Goal: Task Accomplishment & Management: Complete application form

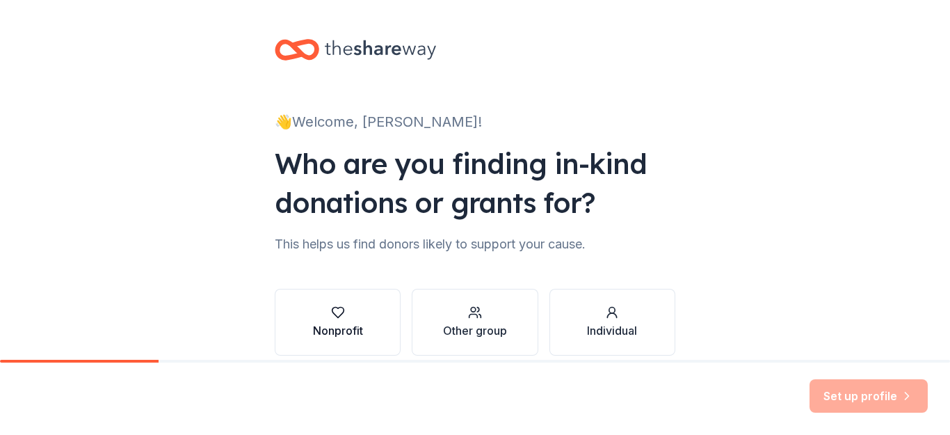
click at [351, 314] on div "button" at bounding box center [338, 312] width 50 height 14
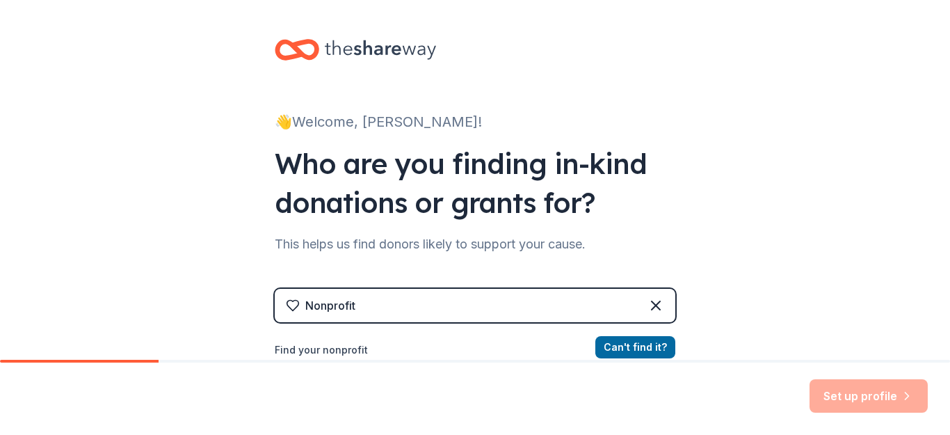
click at [586, 303] on div "Nonprofit" at bounding box center [475, 305] width 401 height 33
click at [569, 309] on div "Nonprofit" at bounding box center [475, 305] width 401 height 33
click at [401, 310] on div "Nonprofit" at bounding box center [475, 305] width 401 height 33
click at [401, 303] on div "Nonprofit" at bounding box center [475, 305] width 401 height 33
click at [360, 350] on label "Find your nonprofit" at bounding box center [475, 350] width 401 height 17
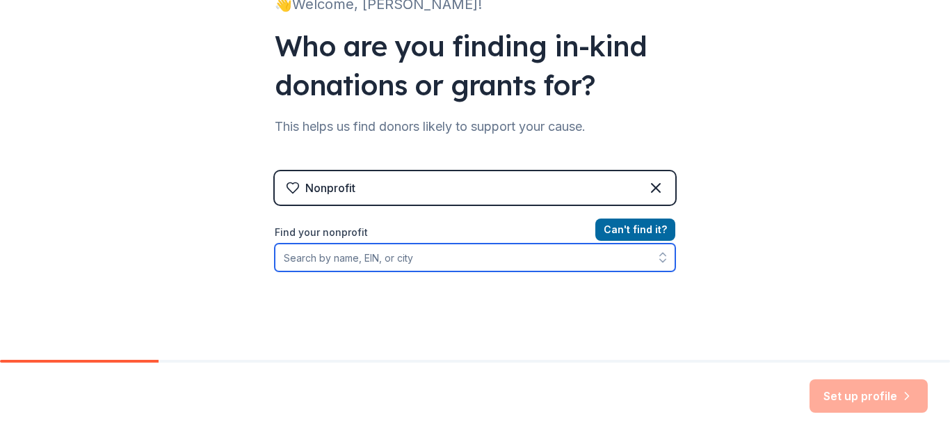
scroll to position [139, 0]
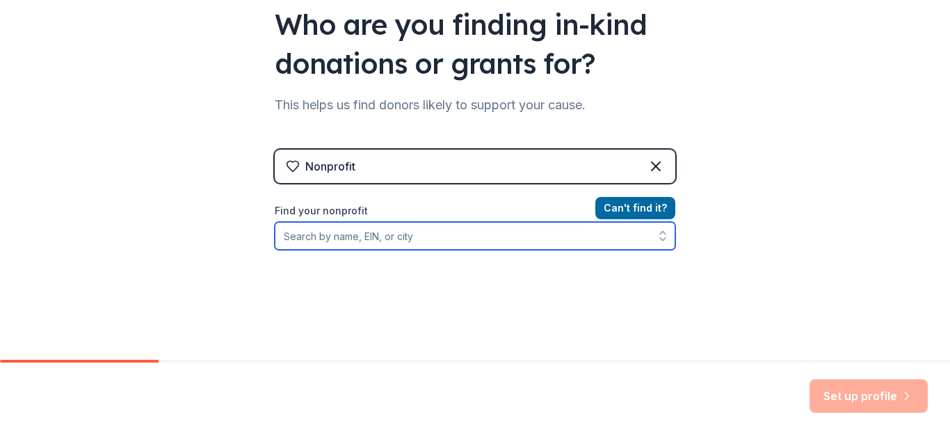
click at [383, 234] on input "Find your nonprofit" at bounding box center [475, 236] width 401 height 28
type input "Glows Community Lighthouse"
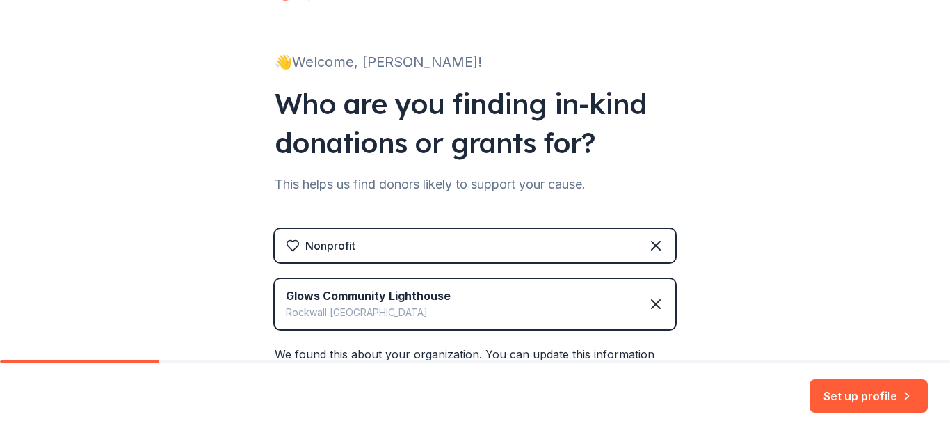
scroll to position [58, 0]
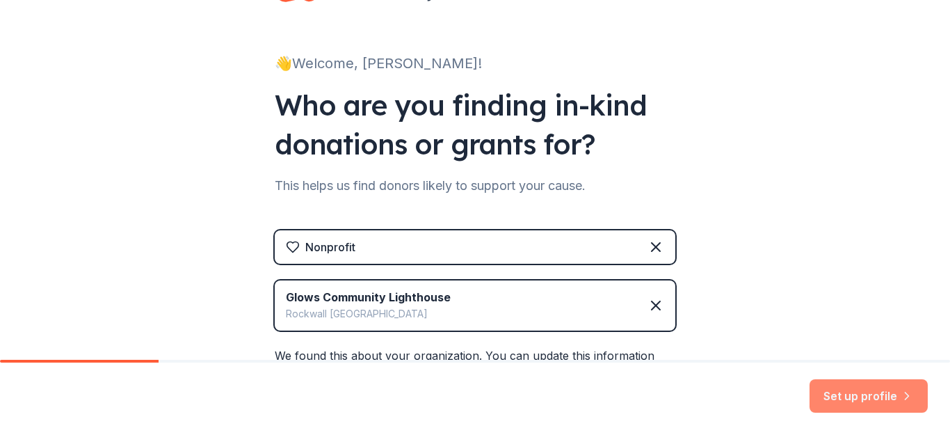
click at [896, 399] on button "Set up profile" at bounding box center [869, 395] width 118 height 33
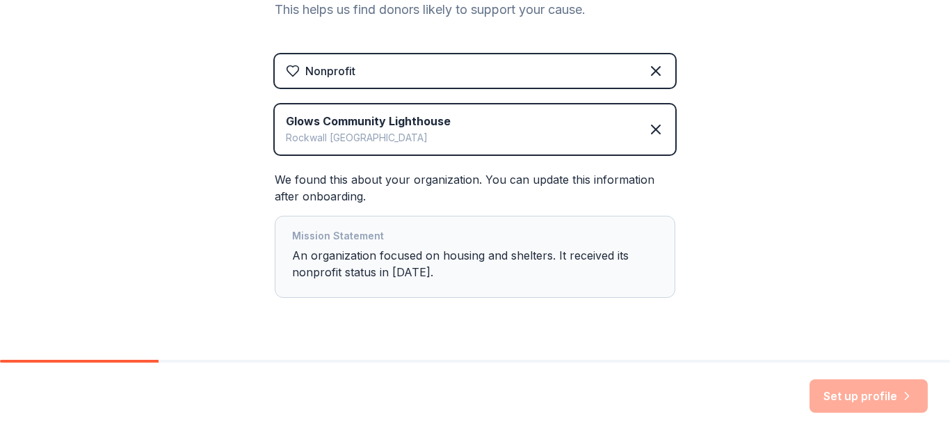
scroll to position [267, 0]
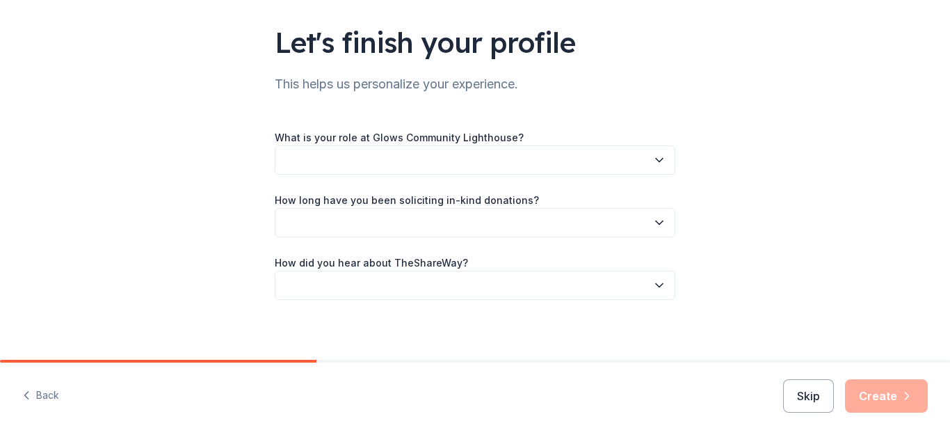
scroll to position [95, 0]
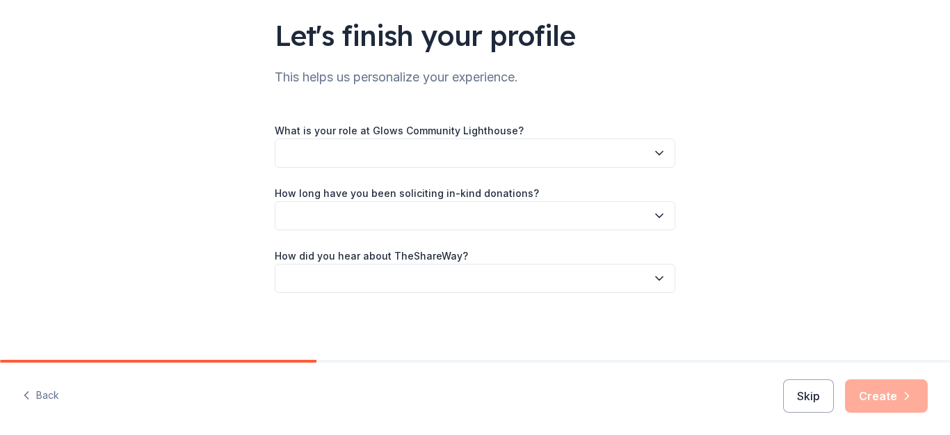
click at [653, 153] on icon "button" at bounding box center [660, 153] width 14 height 14
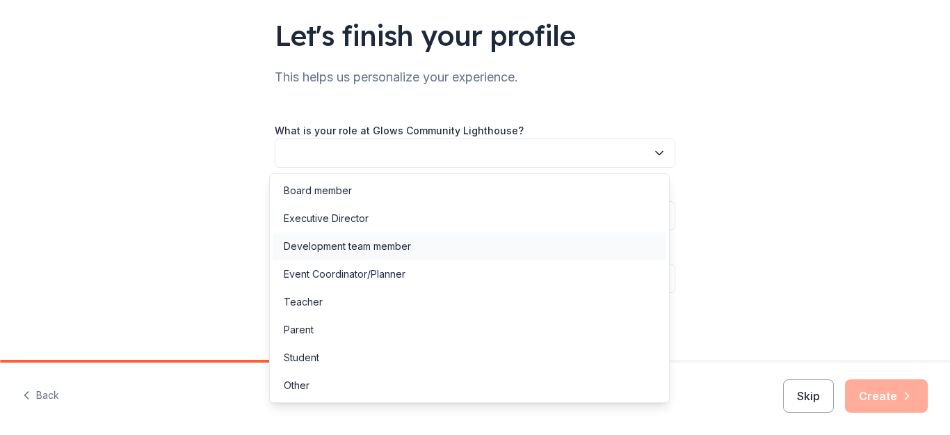
click at [394, 246] on div "Development team member" at bounding box center [347, 246] width 127 height 17
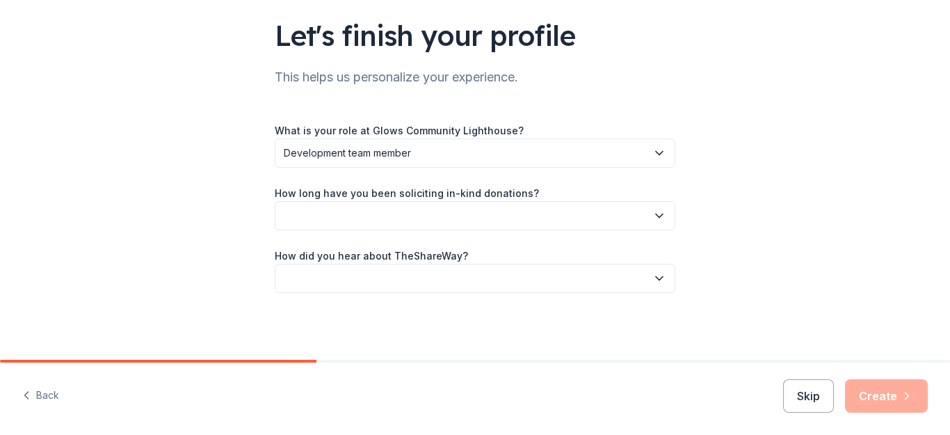
click at [656, 215] on icon "button" at bounding box center [659, 215] width 7 height 3
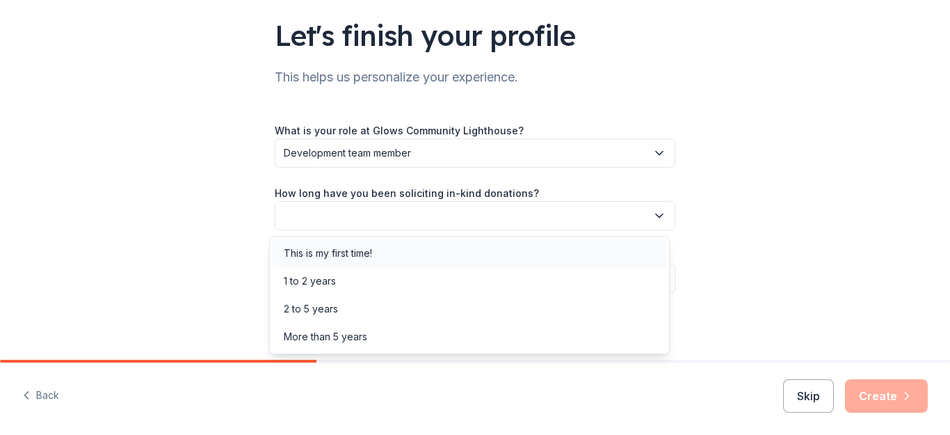
click at [355, 251] on div "This is my first time!" at bounding box center [328, 253] width 88 height 17
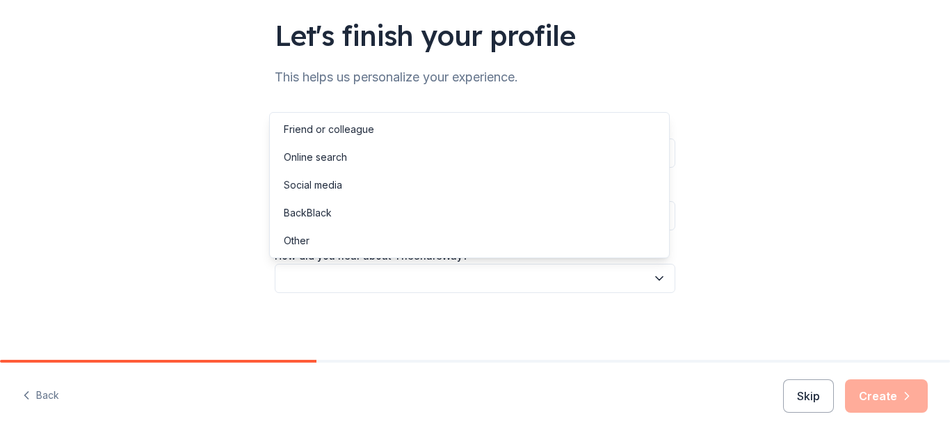
click at [656, 277] on icon "button" at bounding box center [659, 278] width 7 height 3
click at [337, 157] on div "Online search" at bounding box center [315, 157] width 63 height 17
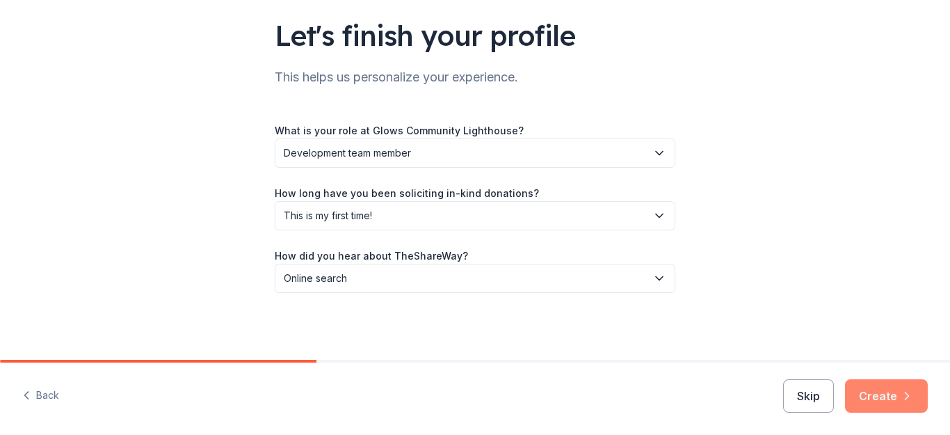
click at [887, 397] on button "Create" at bounding box center [886, 395] width 83 height 33
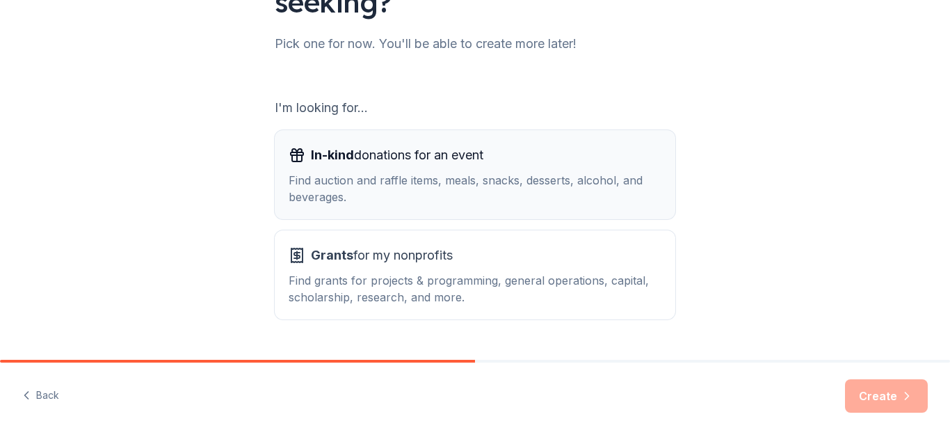
scroll to position [132, 0]
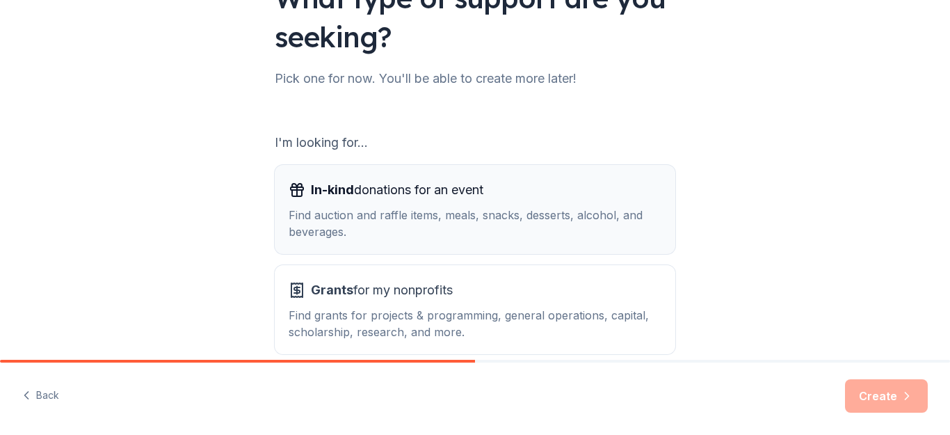
click at [423, 186] on span "In-kind donations for an event" at bounding box center [397, 190] width 173 height 22
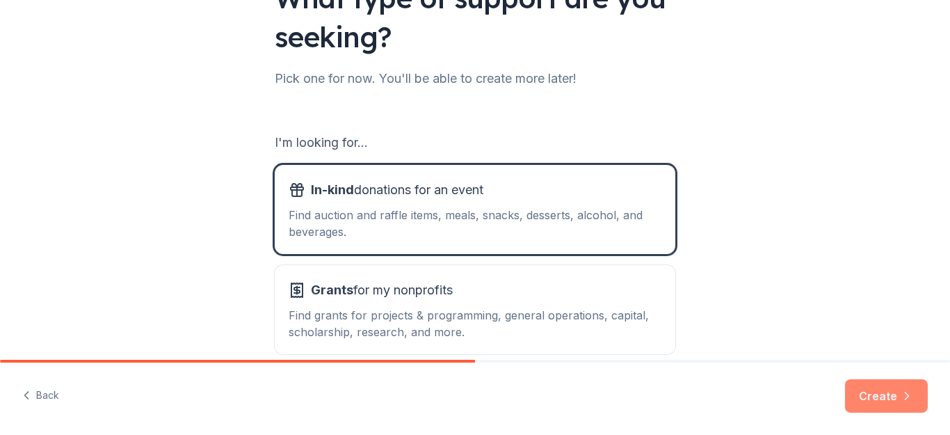
click at [877, 401] on button "Create" at bounding box center [886, 395] width 83 height 33
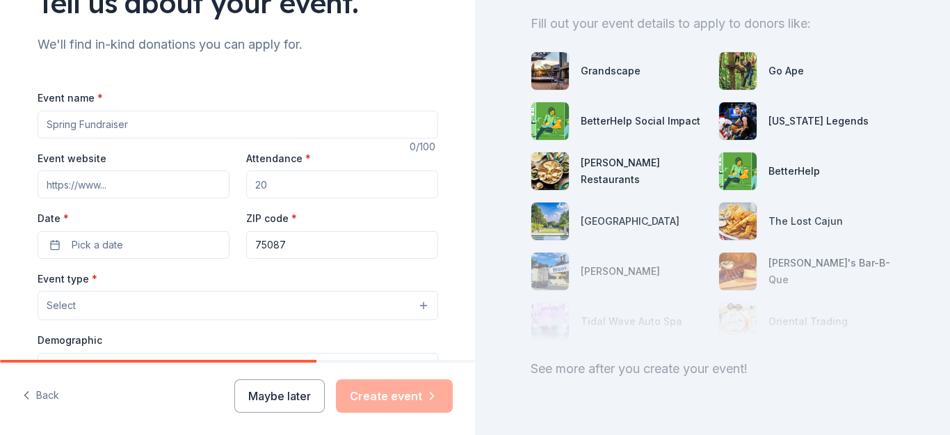
scroll to position [139, 0]
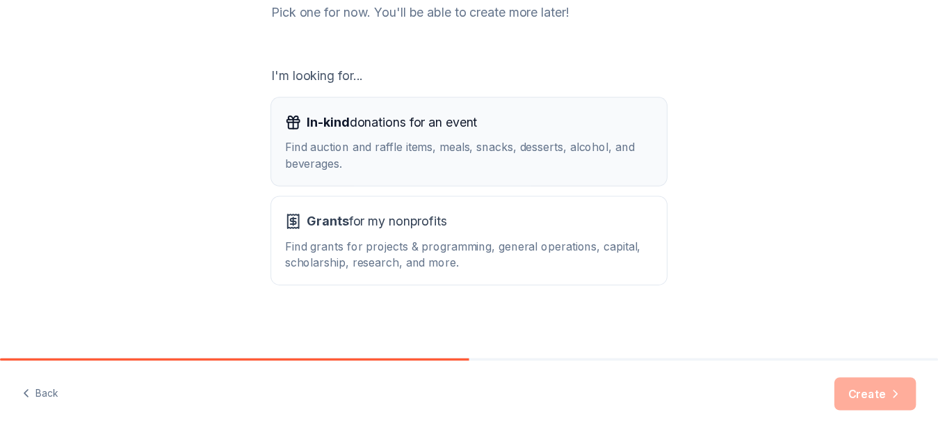
scroll to position [202, 0]
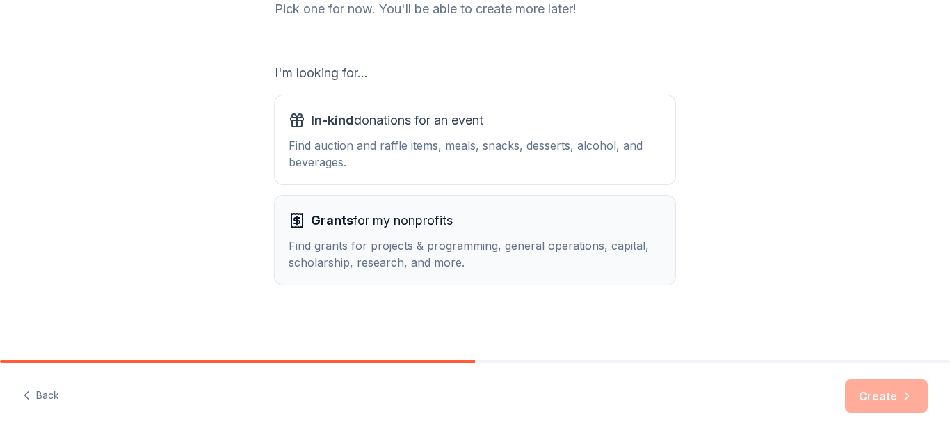
click at [419, 227] on span "Grants for my nonprofits" at bounding box center [382, 220] width 142 height 22
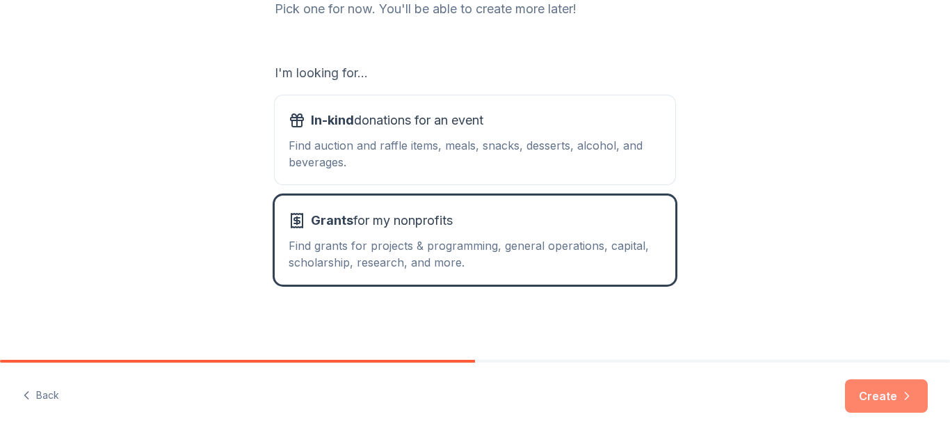
click at [881, 401] on button "Create" at bounding box center [886, 395] width 83 height 33
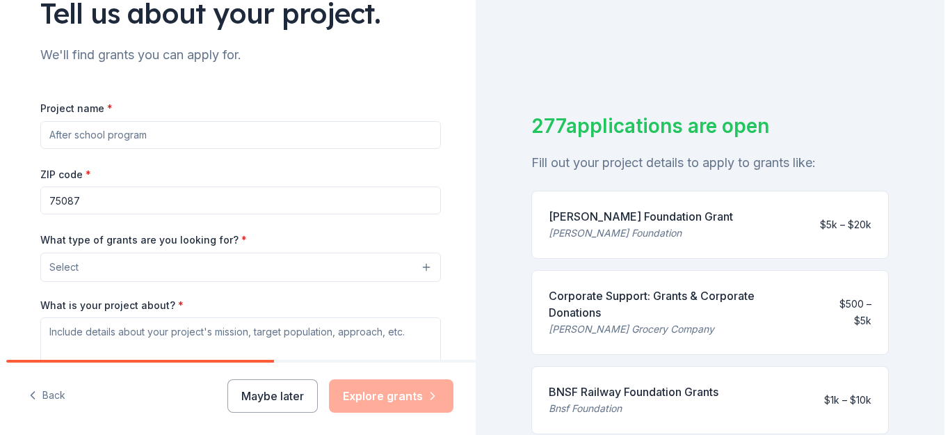
scroll to position [139, 0]
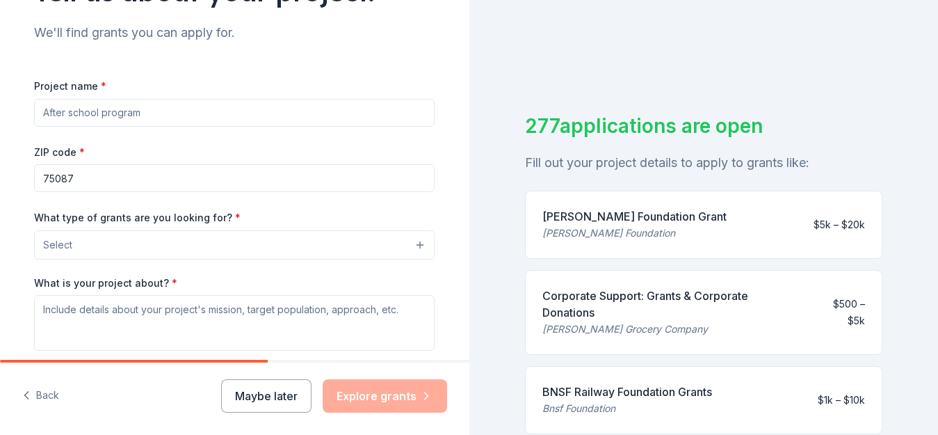
click at [187, 116] on input "Project name *" at bounding box center [234, 113] width 401 height 28
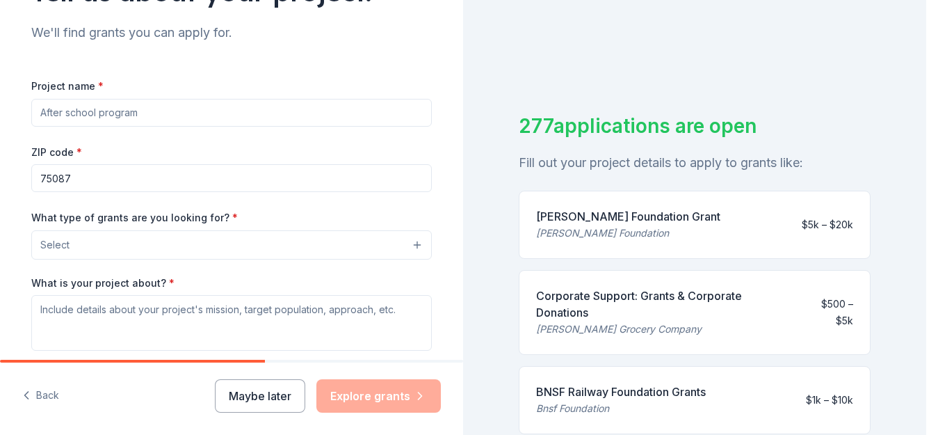
click at [222, 245] on button "Select" at bounding box center [231, 244] width 401 height 29
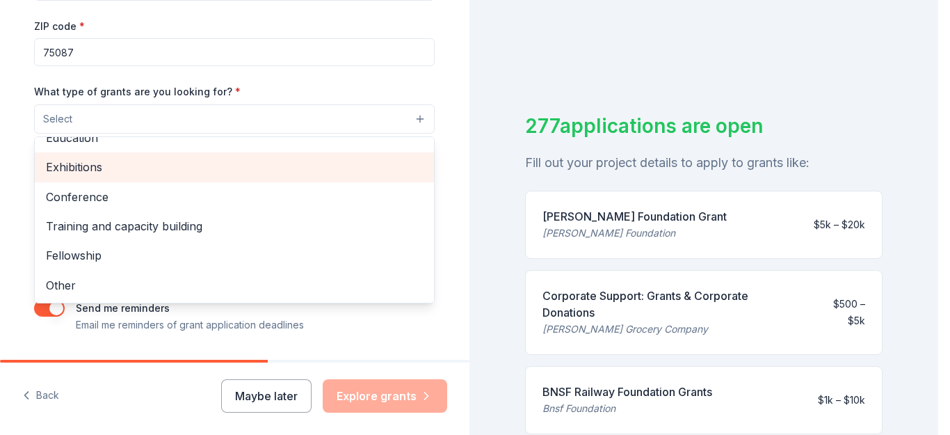
scroll to position [278, 0]
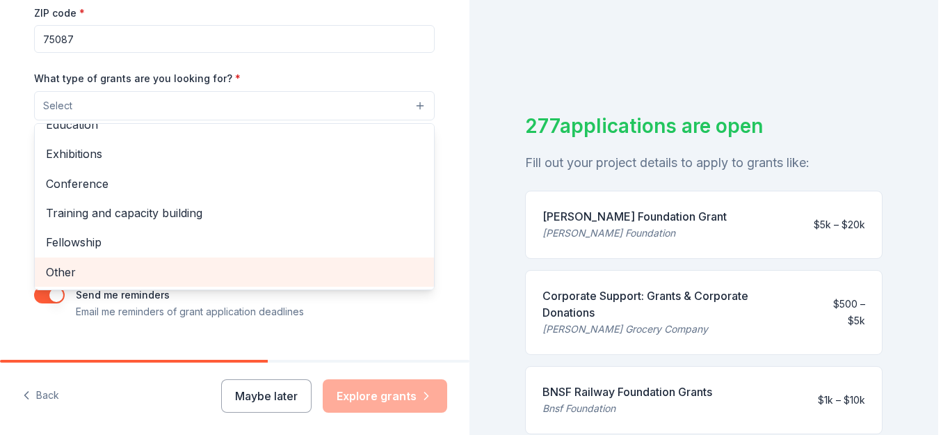
click at [48, 274] on span "Other" at bounding box center [234, 272] width 377 height 18
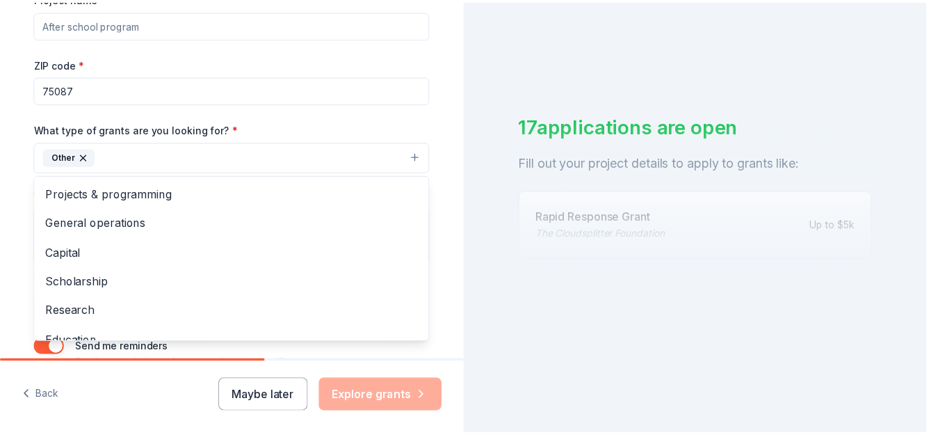
scroll to position [139, 0]
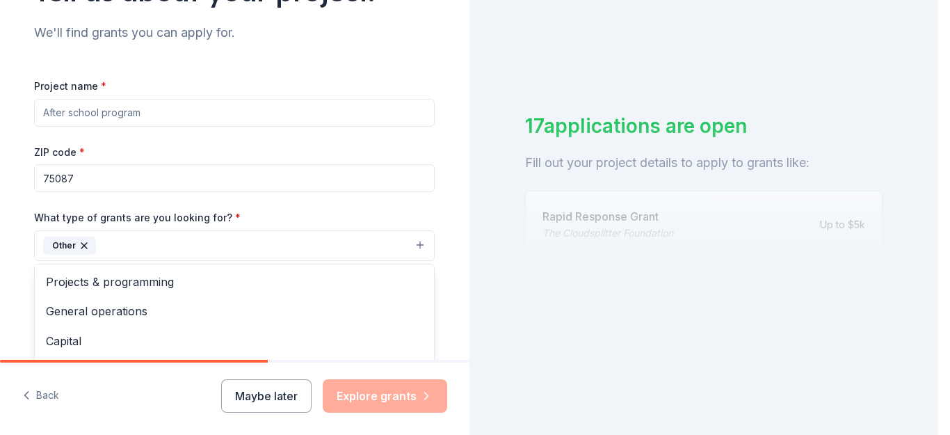
click at [118, 174] on div "Project name * ZIP code * 75087 What type of grants are you looking for? * Othe…" at bounding box center [234, 268] width 401 height 383
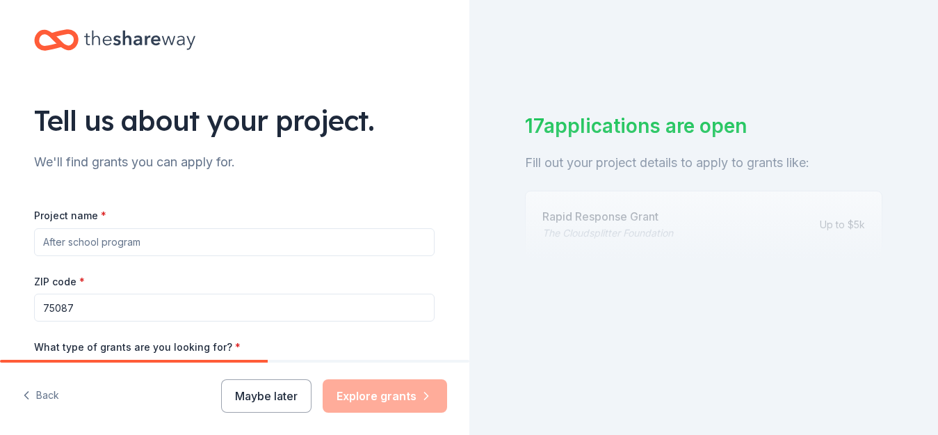
scroll to position [0, 0]
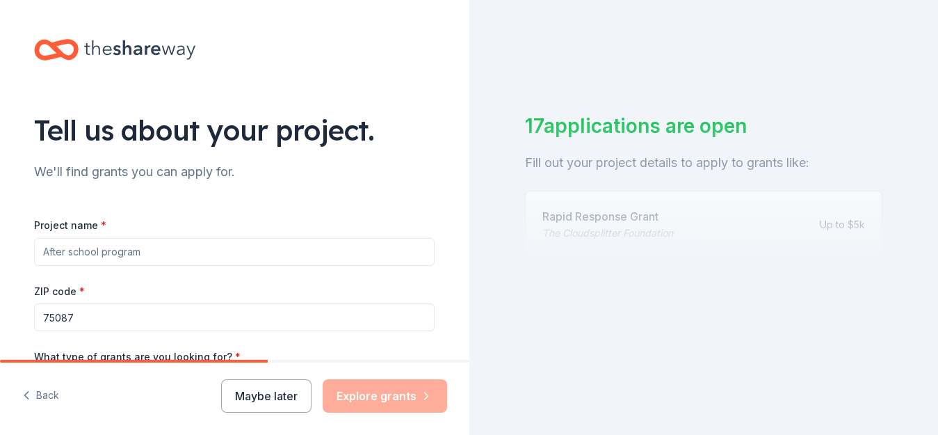
click at [364, 252] on input "Project name *" at bounding box center [234, 252] width 401 height 28
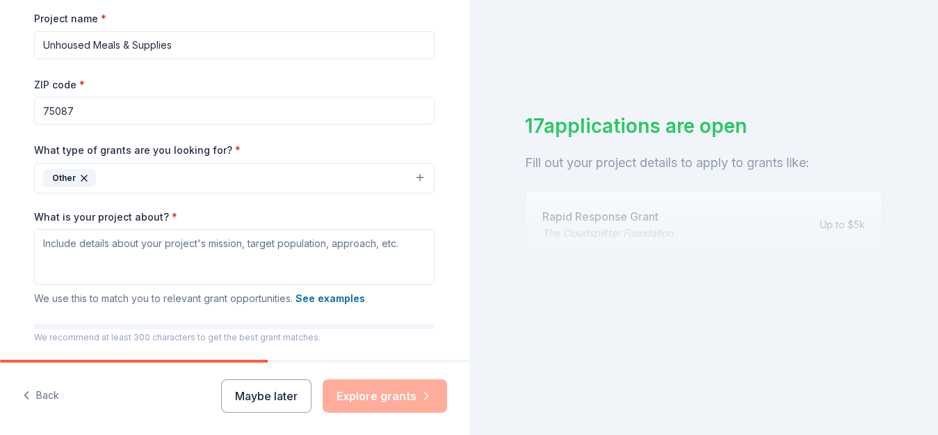
scroll to position [278, 0]
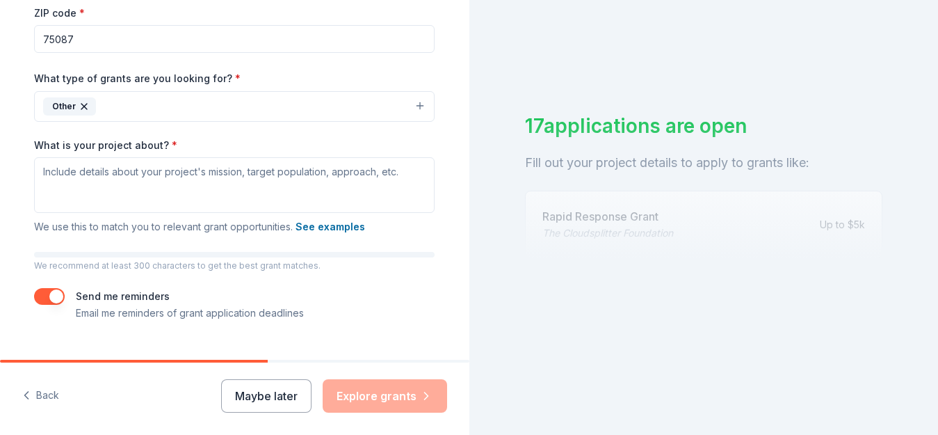
type input "Unhoused Meals & Supplies"
click at [39, 173] on textarea "What is your project about? *" at bounding box center [234, 185] width 401 height 56
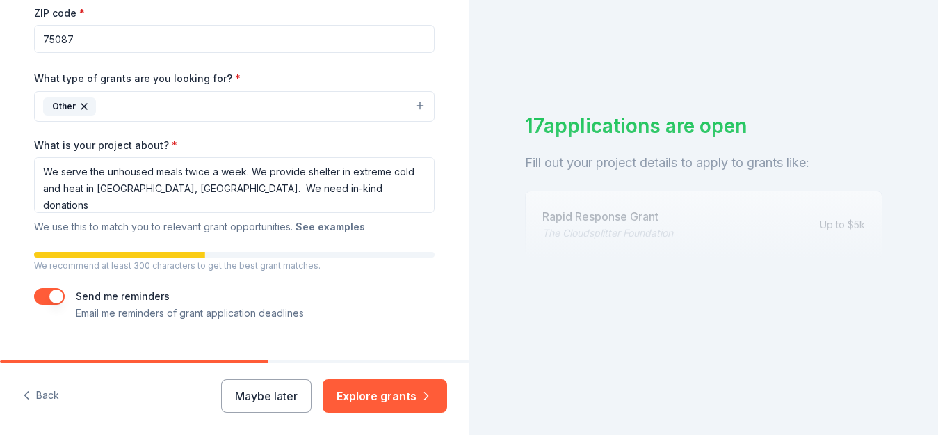
click at [365, 232] on button "See examples" at bounding box center [331, 226] width 70 height 17
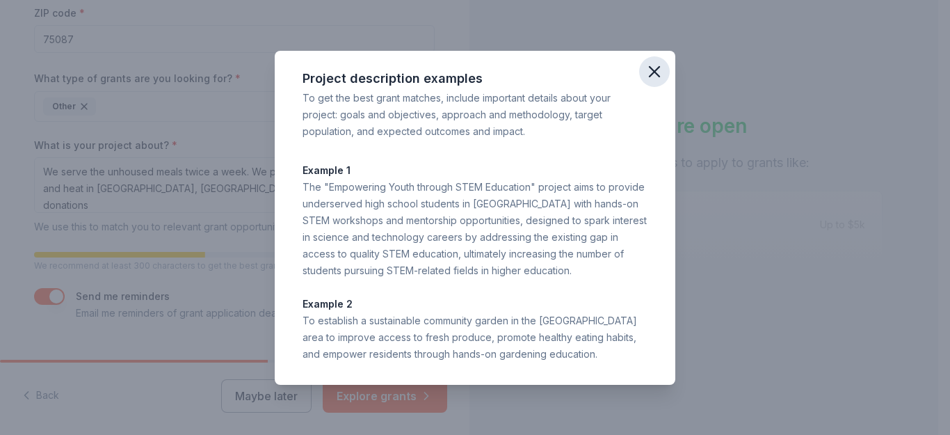
click at [655, 67] on icon "button" at bounding box center [655, 72] width 10 height 10
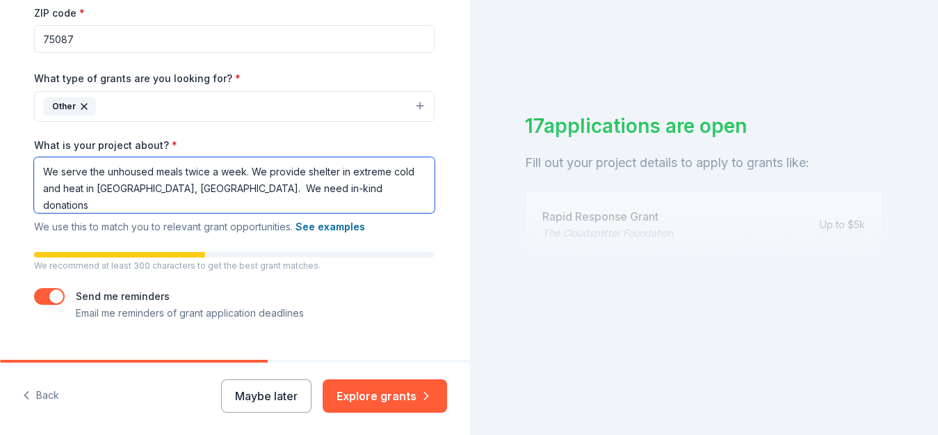
click at [386, 193] on textarea "We serve the unhoused meals twice a week. We provide shelter in extreme cold an…" at bounding box center [234, 185] width 401 height 56
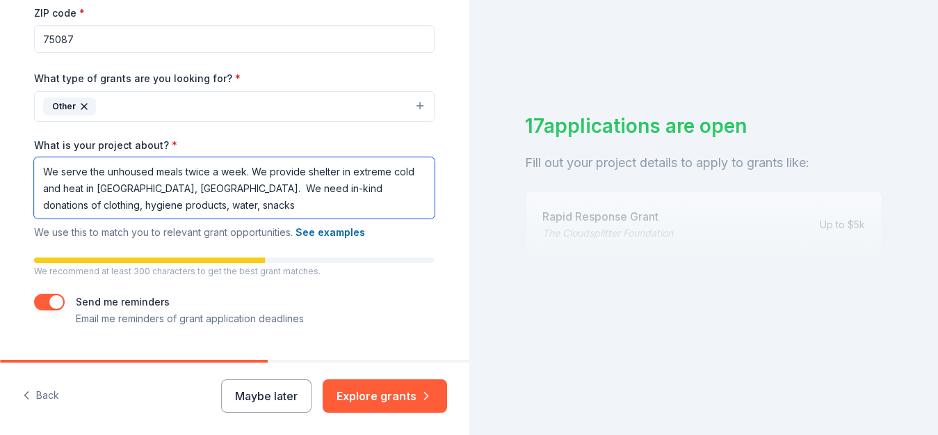
click at [87, 210] on textarea "We serve the unhoused meals twice a week. We provide shelter in extreme cold an…" at bounding box center [234, 187] width 401 height 61
drag, startPoint x: 194, startPoint y: 211, endPoint x: 83, endPoint y: 211, distance: 110.6
click at [83, 211] on textarea "We serve the unhoused meals twice a week. We provide shelter in extreme cold an…" at bounding box center [234, 187] width 401 height 61
click at [89, 207] on textarea "We serve the unhoused meals twice a week. We provide shelter in extreme cold an…" at bounding box center [234, 187] width 401 height 61
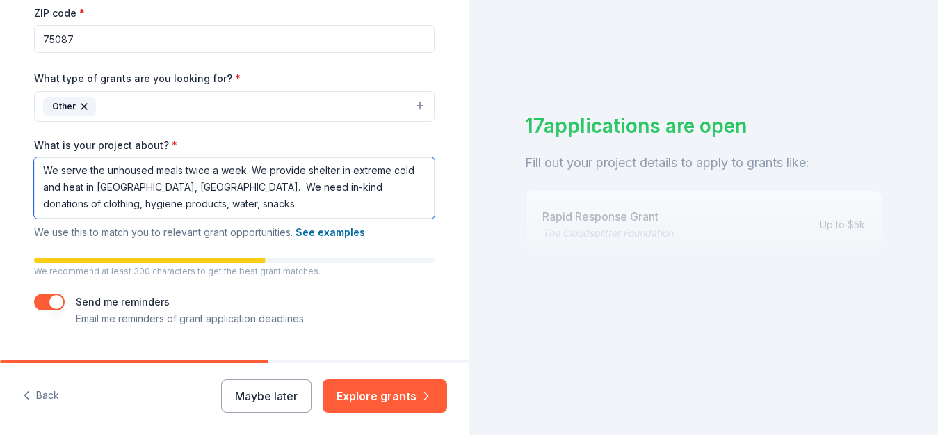
click at [255, 208] on textarea "We serve the unhoused meals twice a week. We provide shelter in extreme cold an…" at bounding box center [234, 187] width 401 height 61
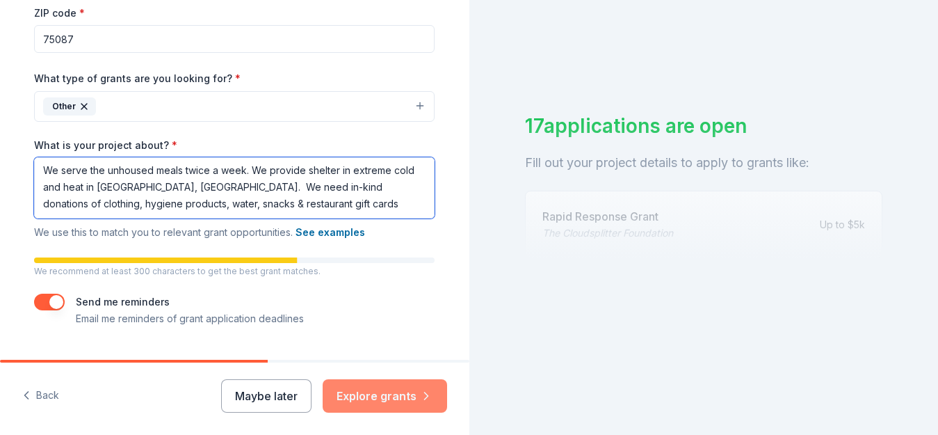
type textarea "We serve the unhoused meals twice a week. We provide shelter in extreme cold an…"
click at [399, 393] on button "Explore grants" at bounding box center [385, 395] width 125 height 33
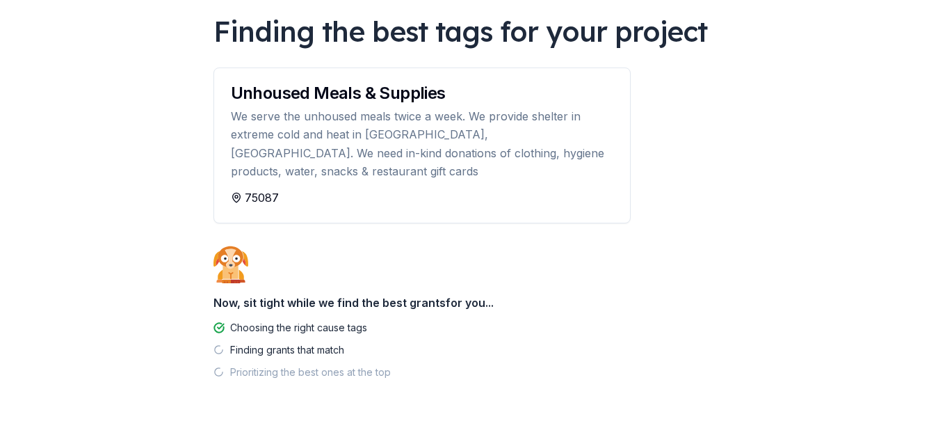
scroll to position [124, 0]
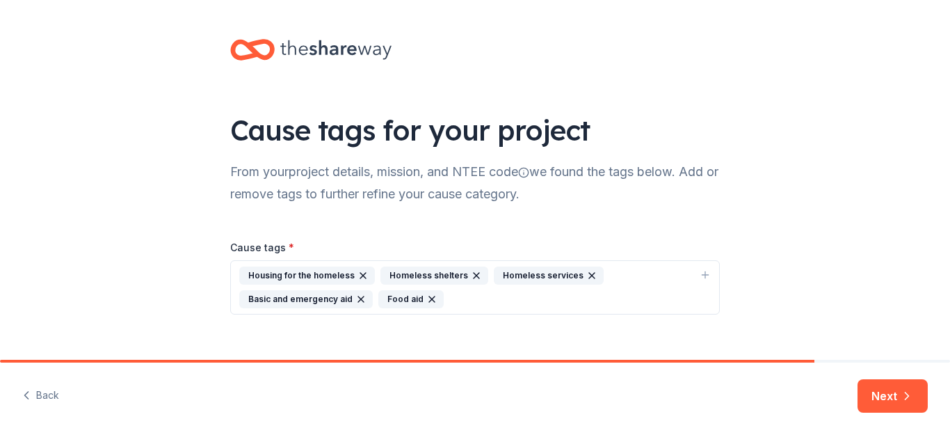
click at [341, 301] on div "Basic and emergency aid" at bounding box center [306, 299] width 134 height 18
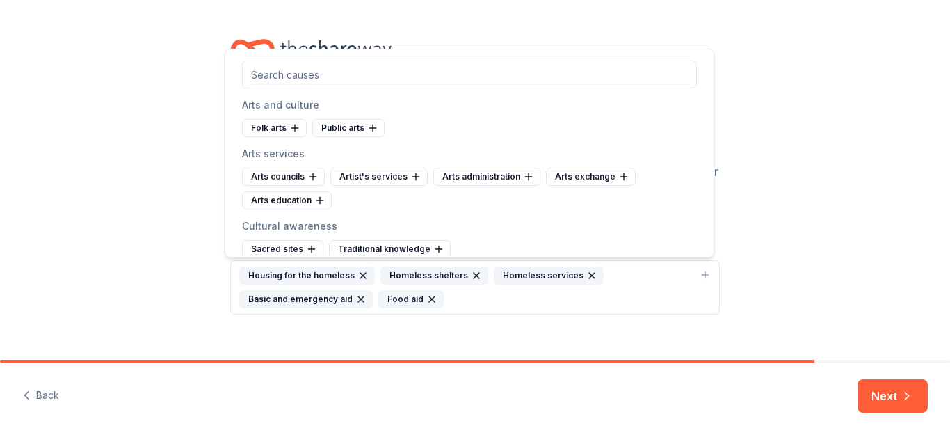
click at [795, 153] on div "Cause tags for your project From your project details, mission, and NTEE code w…" at bounding box center [475, 190] width 950 height 381
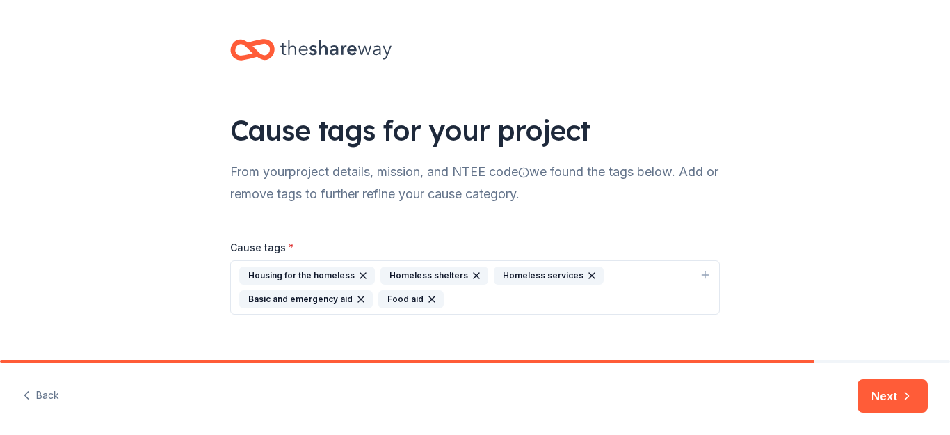
click at [366, 276] on icon "button" at bounding box center [363, 276] width 6 height 6
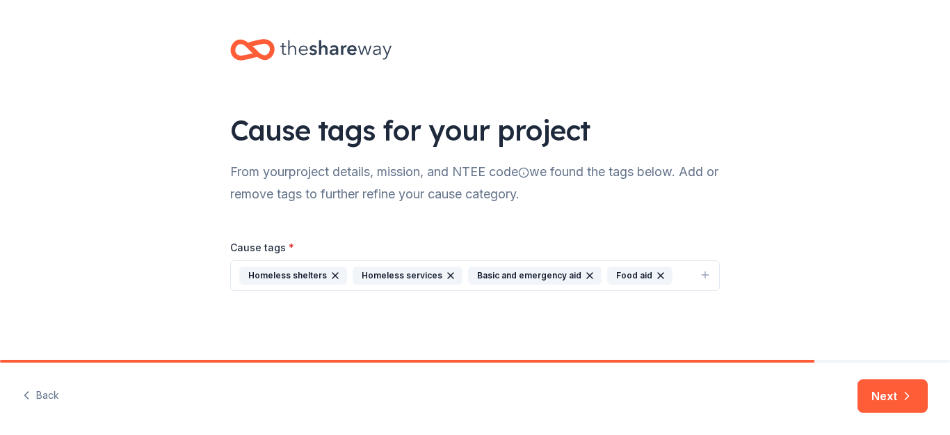
scroll to position [22, 0]
click at [888, 398] on button "Next" at bounding box center [893, 395] width 70 height 33
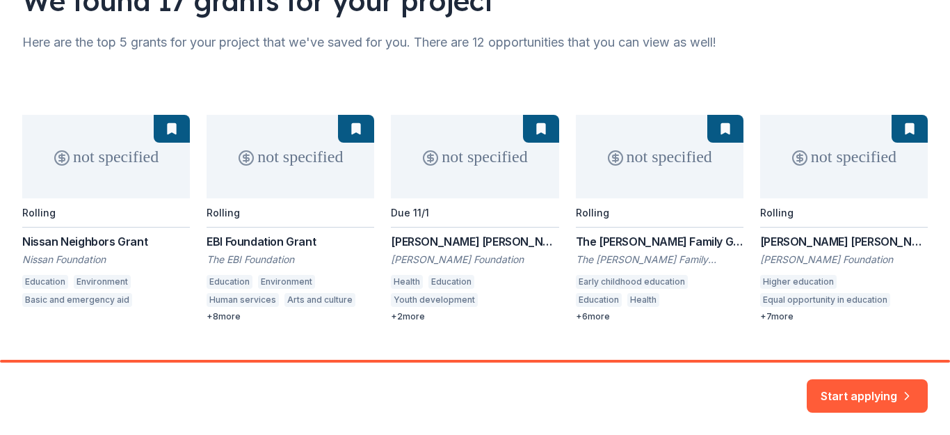
scroll to position [136, 0]
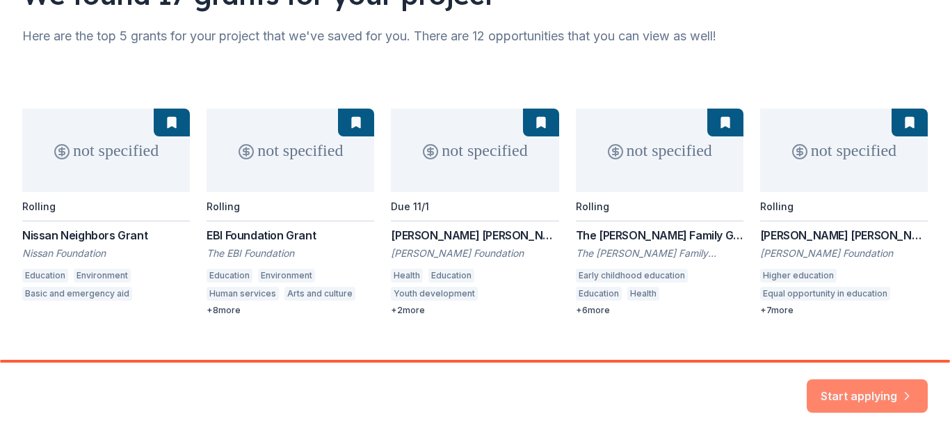
click at [878, 383] on button "Start applying" at bounding box center [867, 387] width 121 height 33
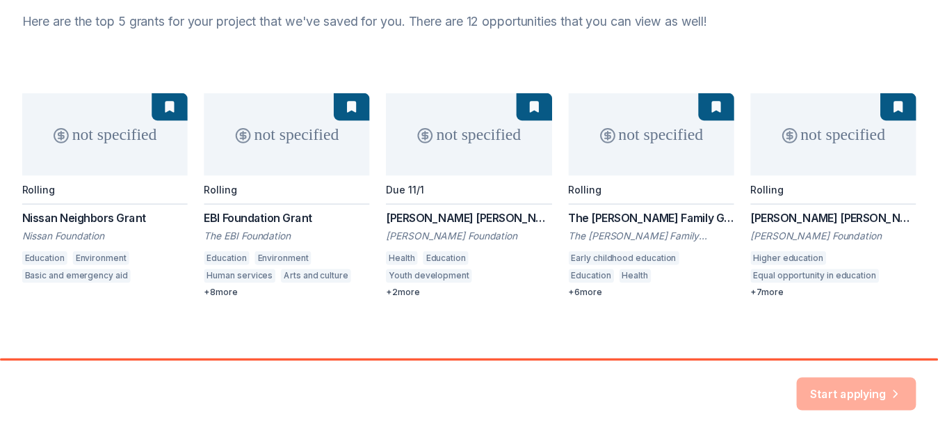
scroll to position [158, 0]
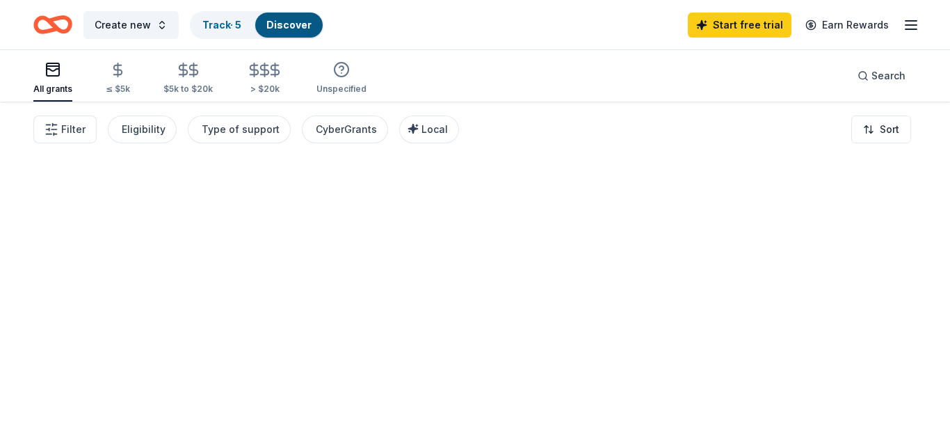
click at [858, 385] on div at bounding box center [475, 268] width 950 height 333
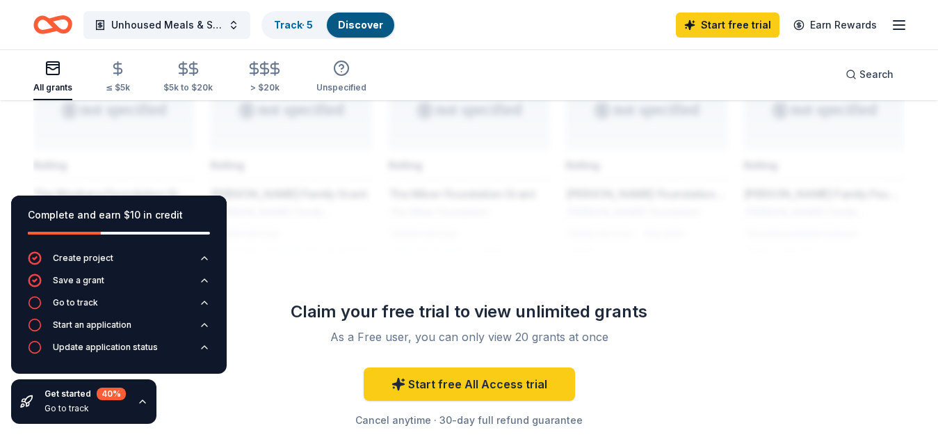
scroll to position [1190, 0]
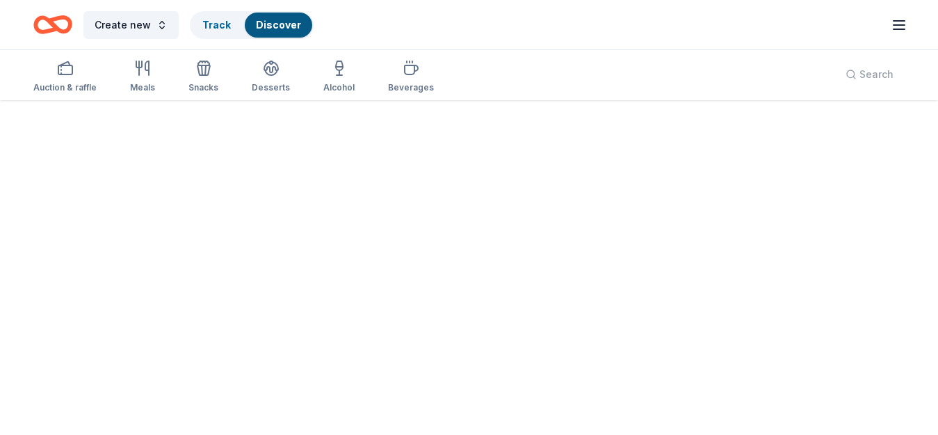
scroll to position [102, 0]
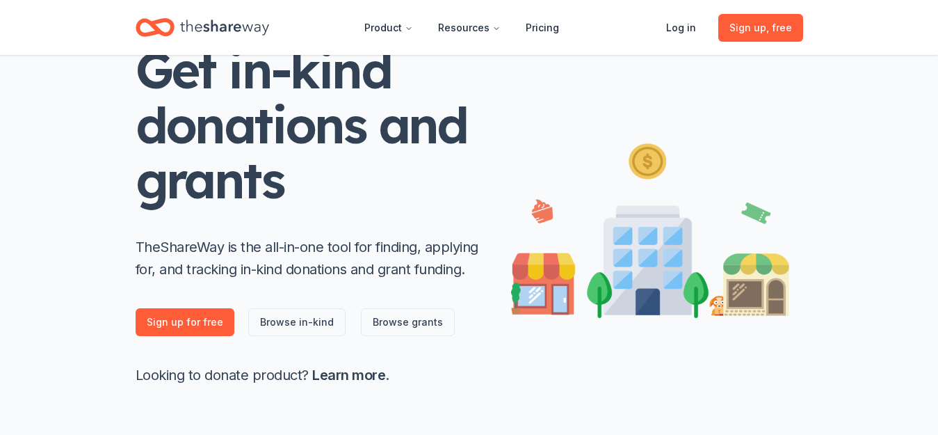
scroll to position [139, 0]
